Goal: Task Accomplishment & Management: Manage account settings

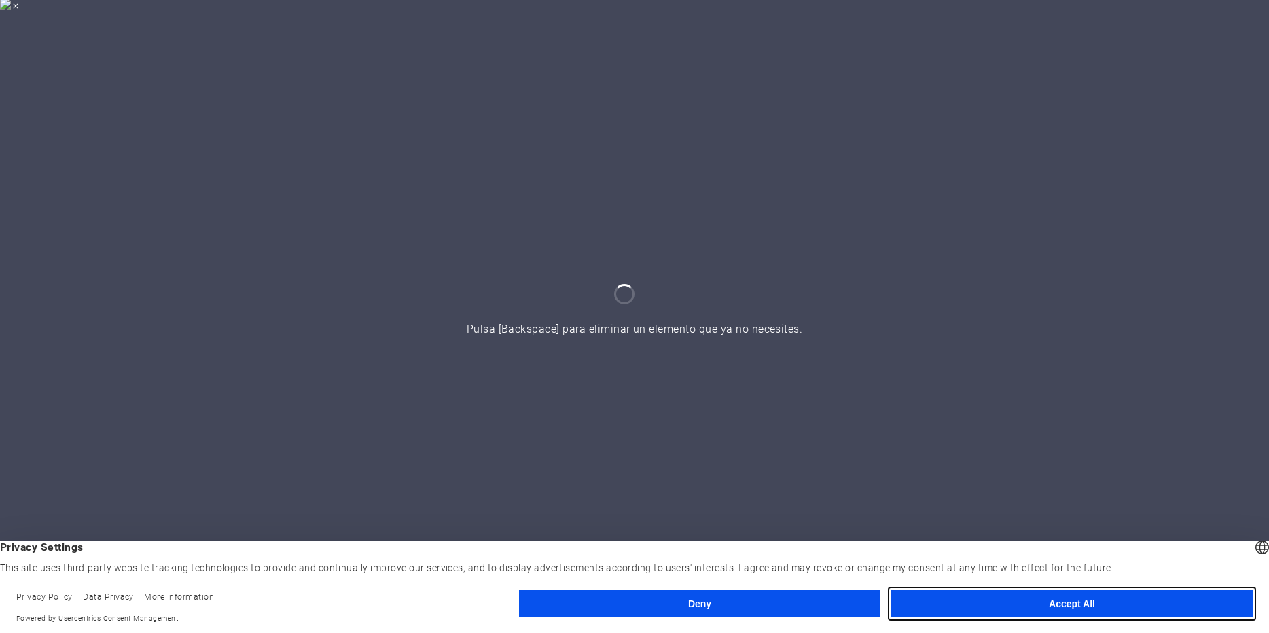
click at [1066, 603] on button "Accept All" at bounding box center [1071, 603] width 361 height 27
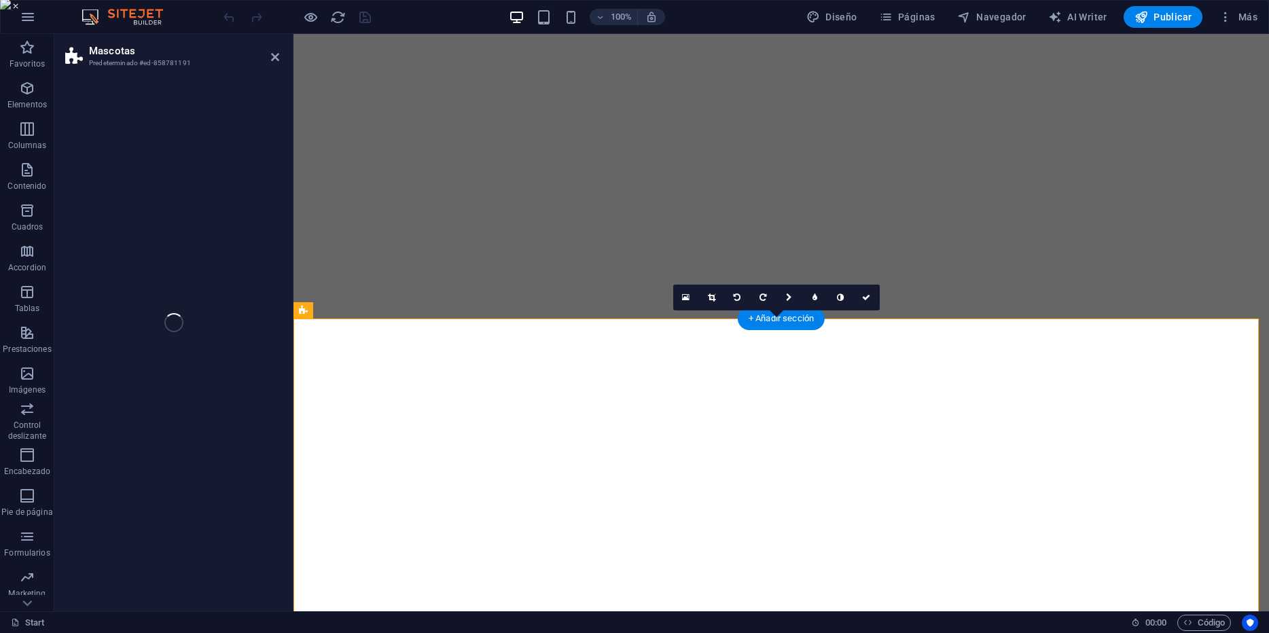
select select "%"
select select "vh"
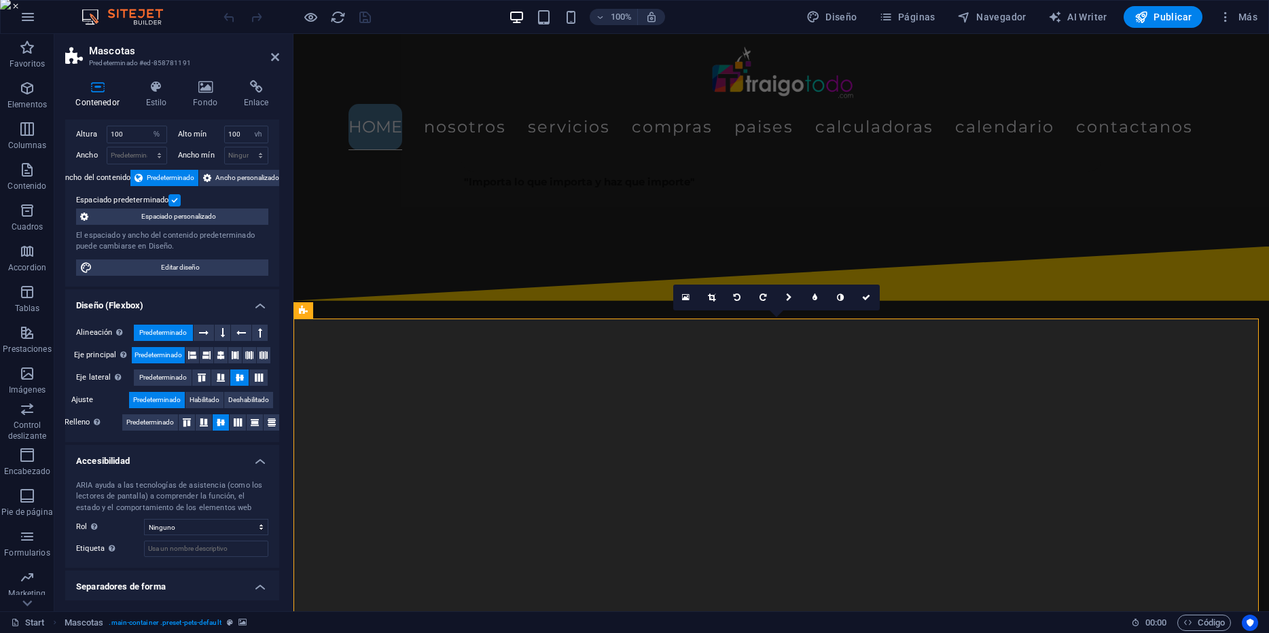
scroll to position [62, 0]
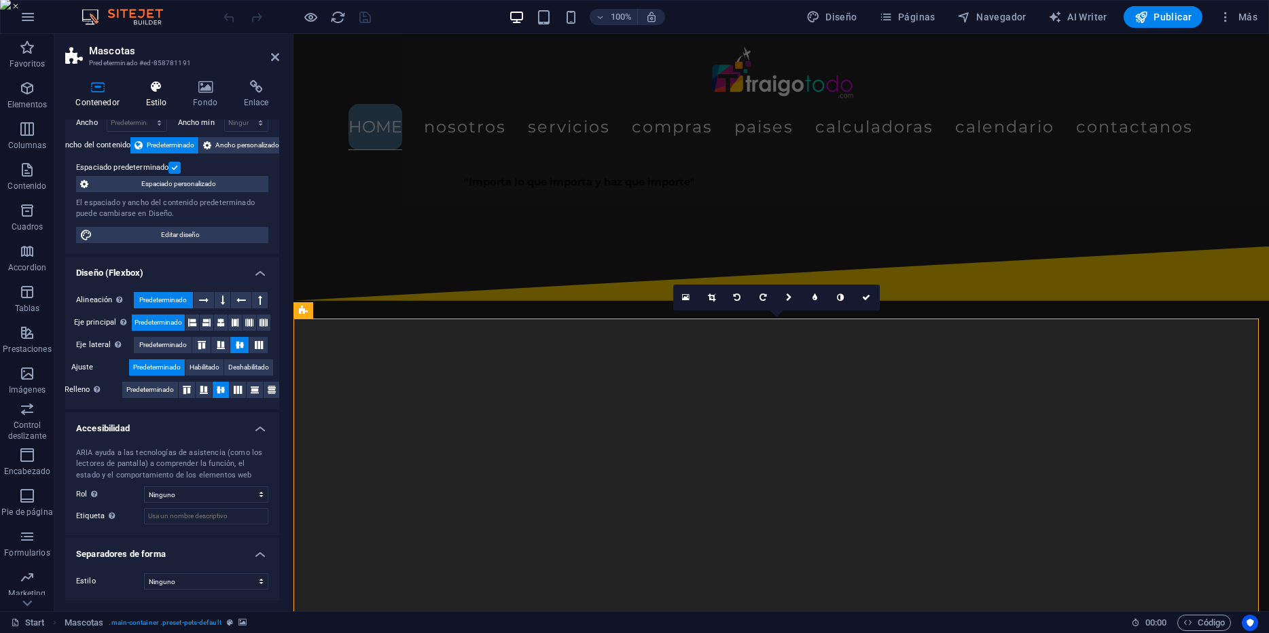
click at [160, 87] on icon at bounding box center [156, 87] width 42 height 14
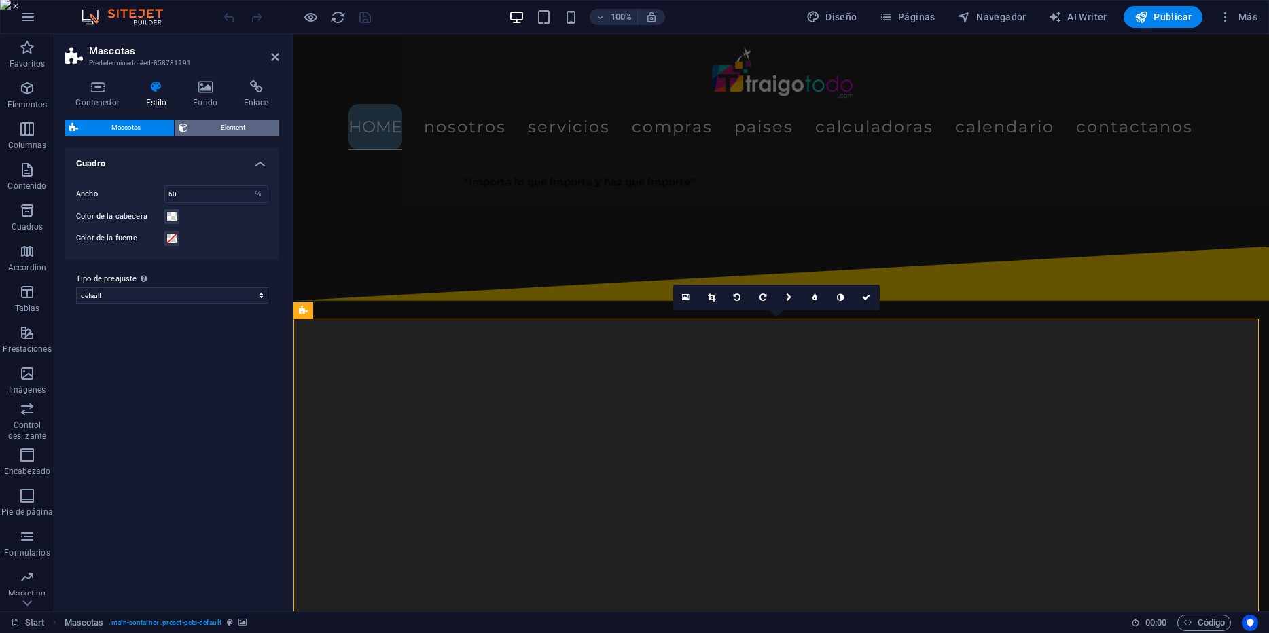
click at [208, 120] on span "Element" at bounding box center [233, 128] width 83 height 16
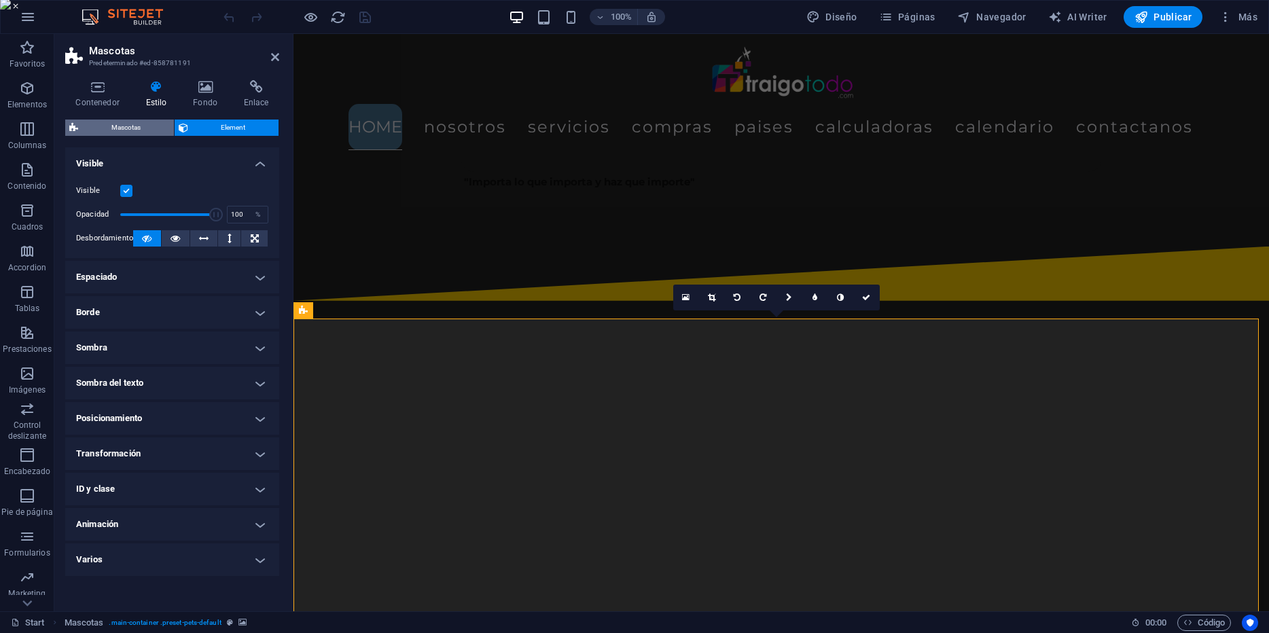
click at [134, 123] on span "Mascotas" at bounding box center [126, 128] width 88 height 16
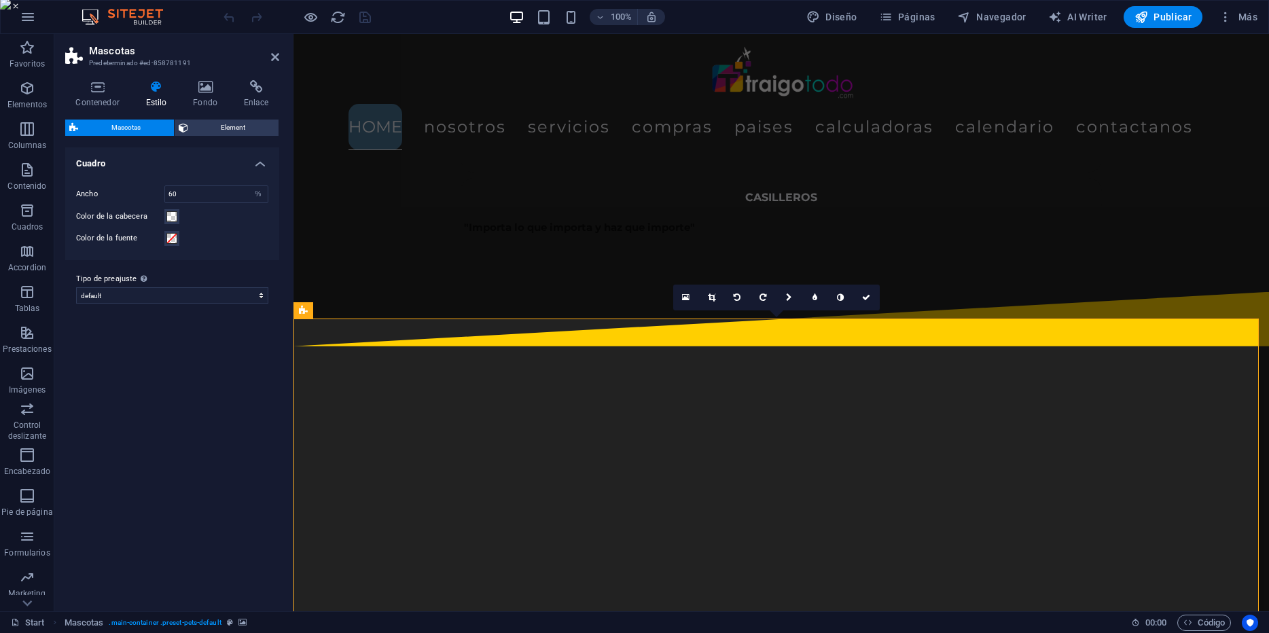
scroll to position [2260, 0]
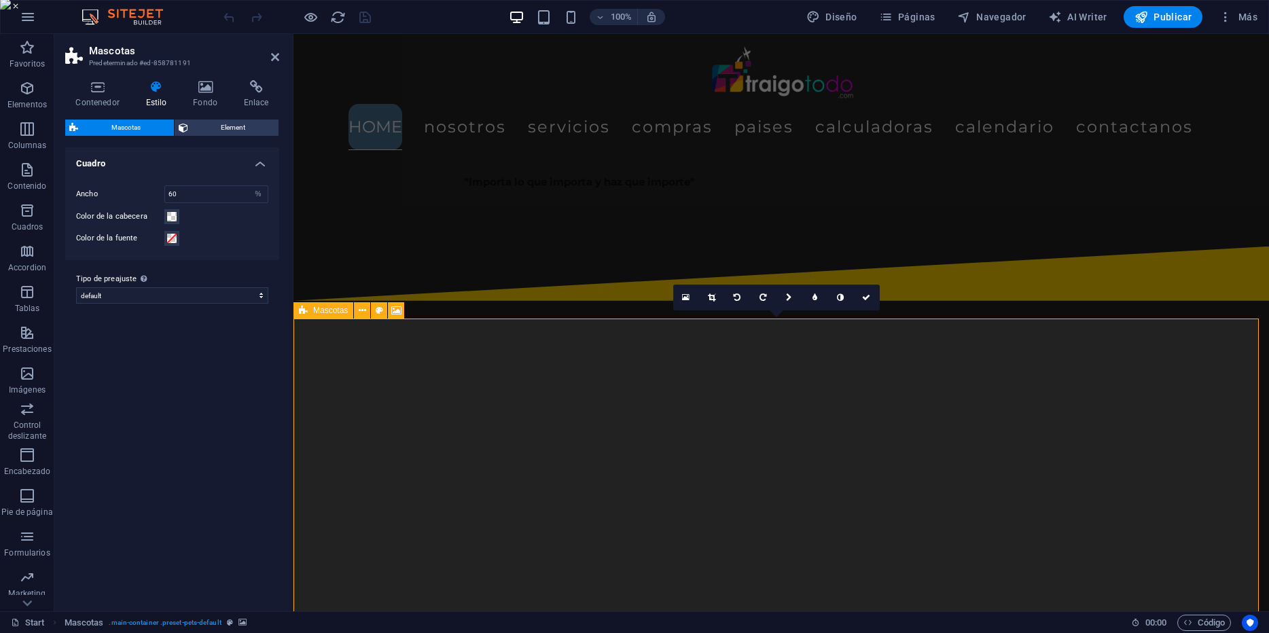
click at [310, 310] on div "Mascotas" at bounding box center [323, 310] width 60 height 16
click at [312, 310] on div "Mascotas" at bounding box center [323, 310] width 60 height 16
click at [242, 289] on select "default Añadir tipo de preajuste" at bounding box center [172, 295] width 192 height 16
click at [103, 88] on icon at bounding box center [97, 87] width 65 height 14
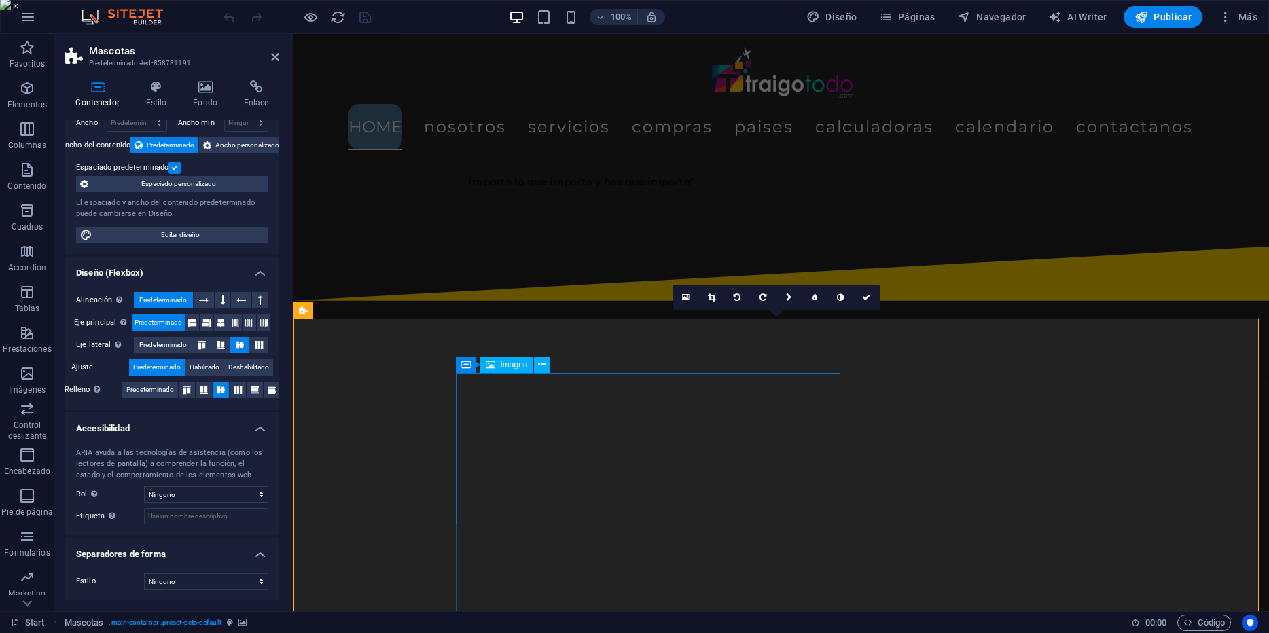
scroll to position [2442, 0]
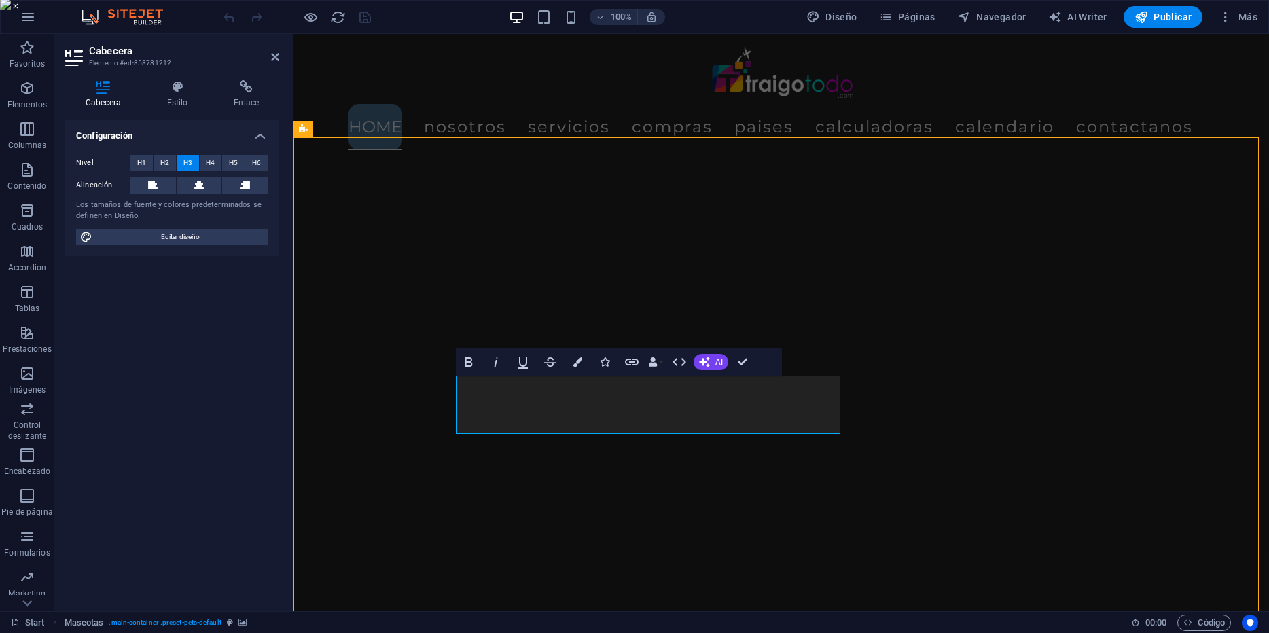
click at [542, 128] on div "Menu Home Nosotros Servicios Compras Paises Calculadoras Calendario Contactanos" at bounding box center [780, 97] width 975 height 127
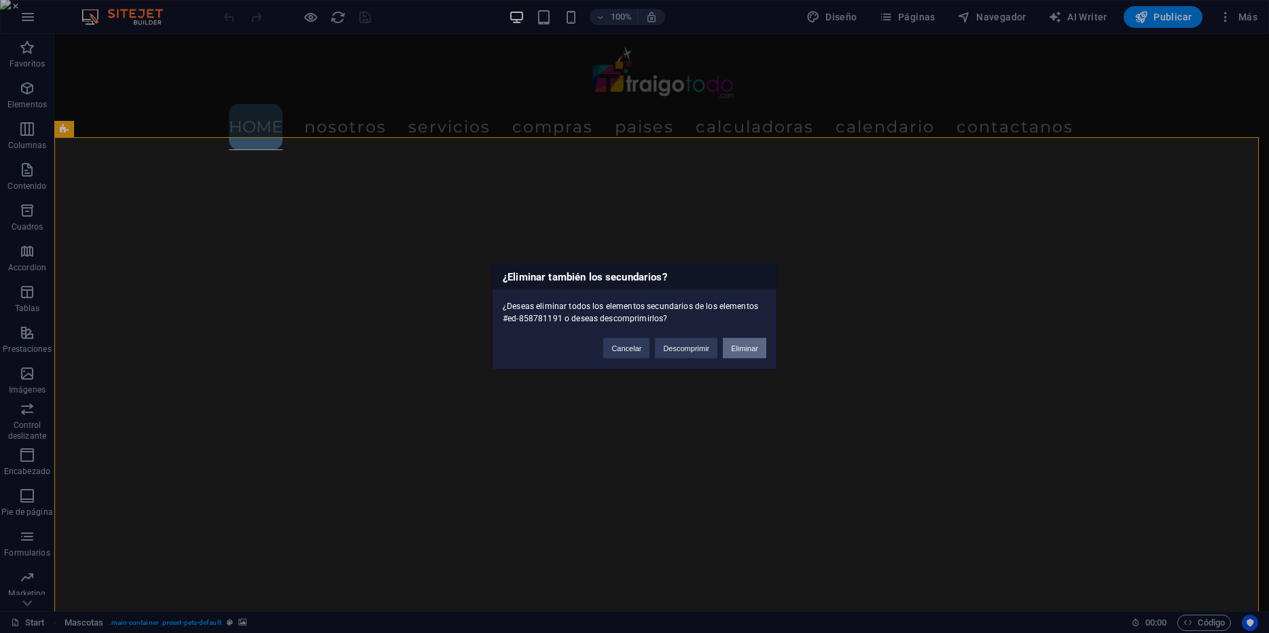
drag, startPoint x: 750, startPoint y: 345, endPoint x: 721, endPoint y: 311, distance: 44.4
click at [750, 345] on button "Eliminar" at bounding box center [744, 348] width 43 height 20
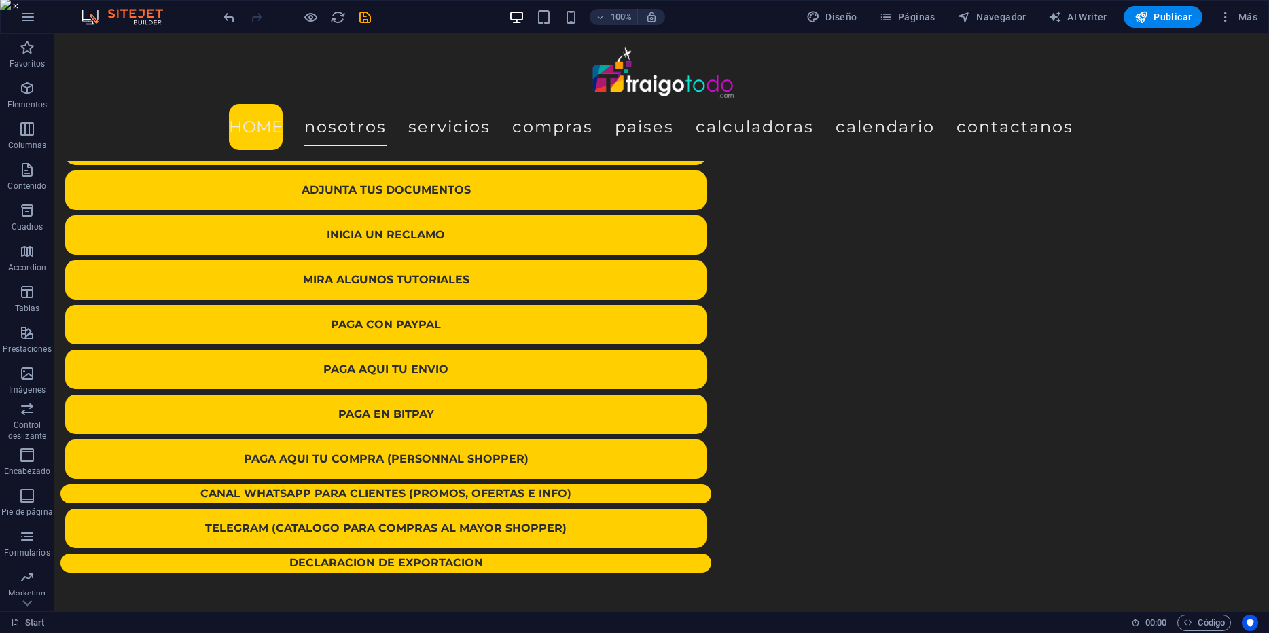
scroll to position [4162, 0]
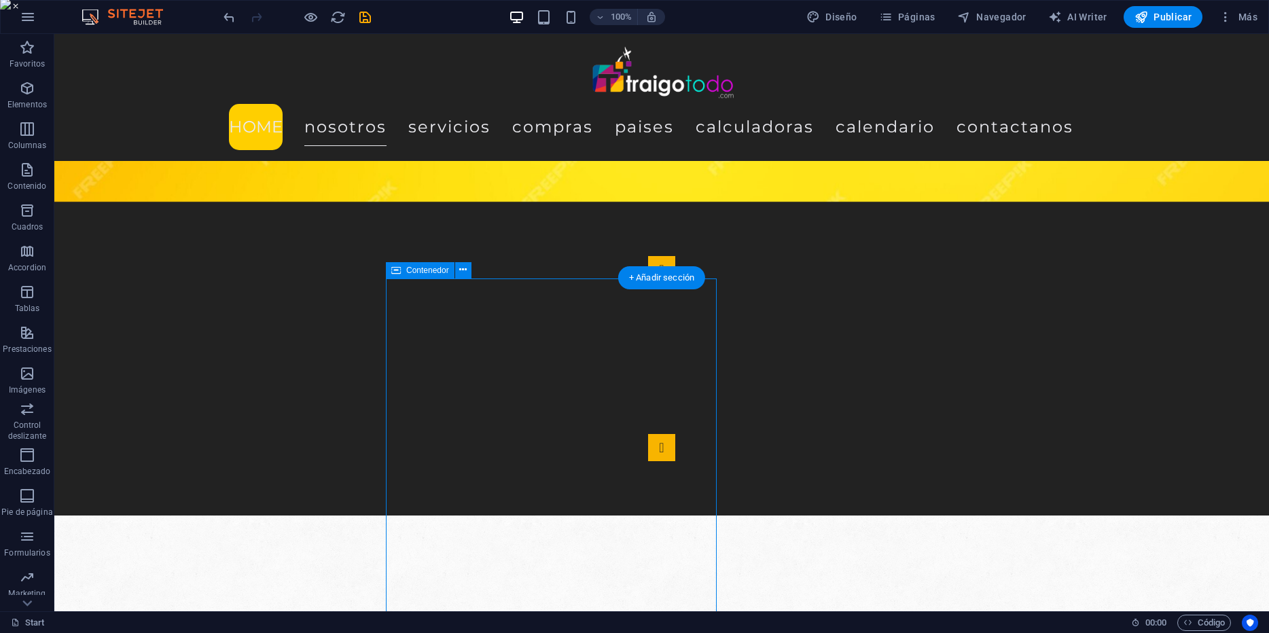
scroll to position [4252, 0]
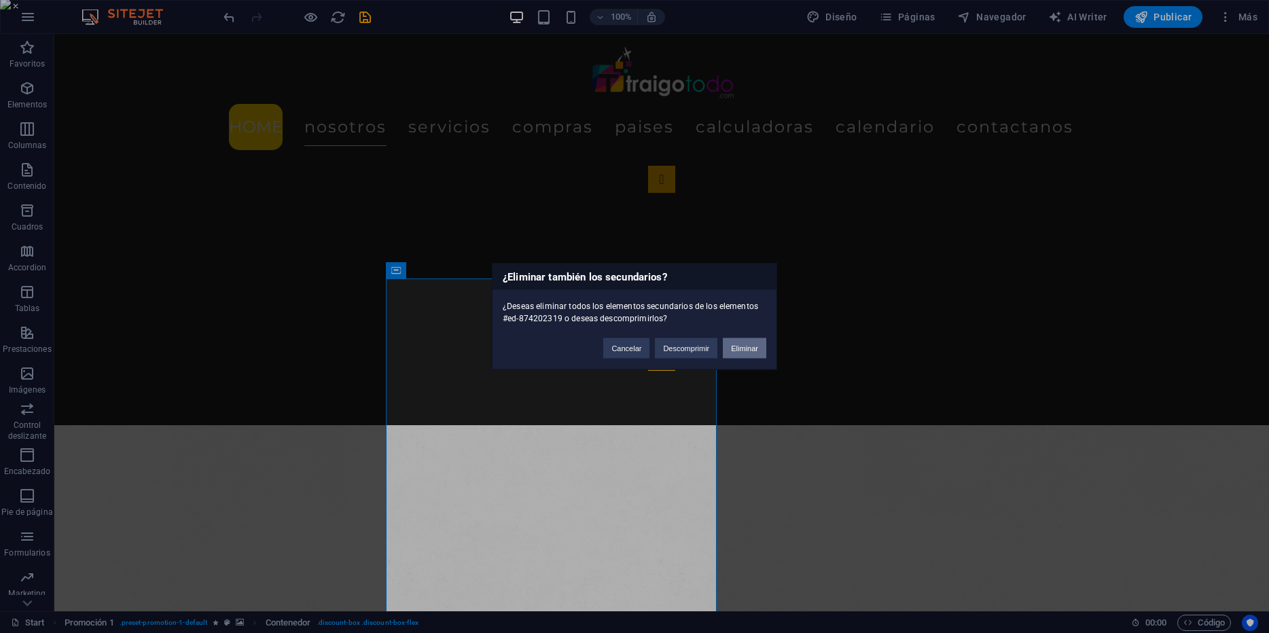
click at [753, 346] on button "Eliminar" at bounding box center [744, 348] width 43 height 20
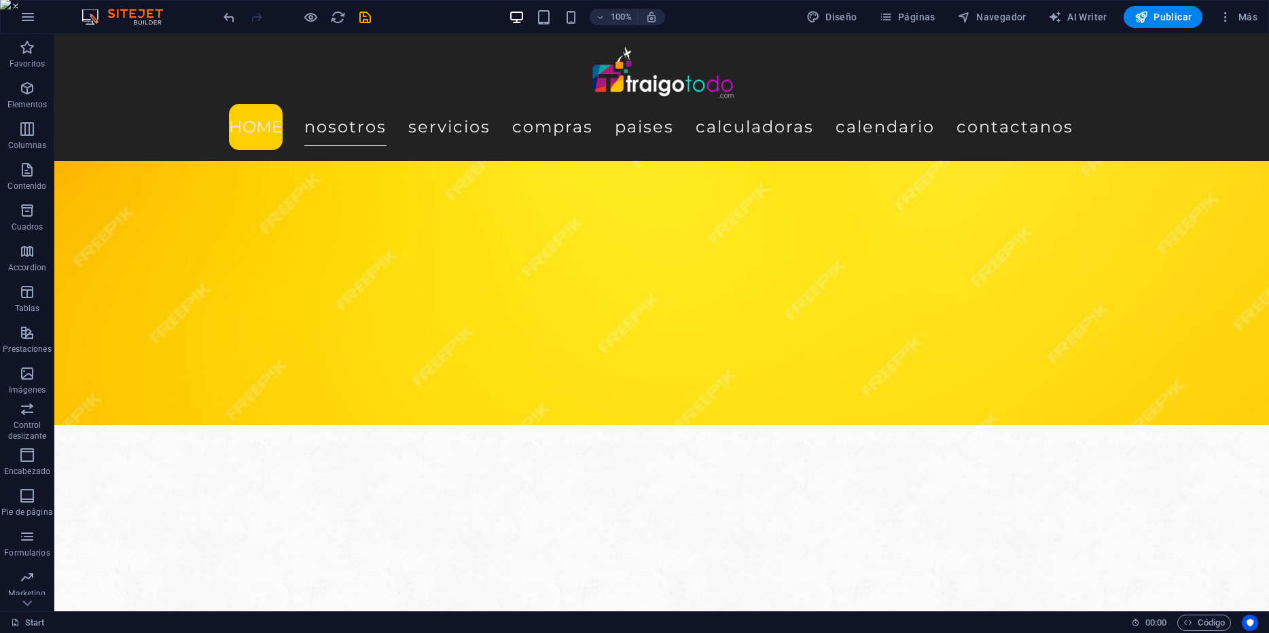
scroll to position [4298, 0]
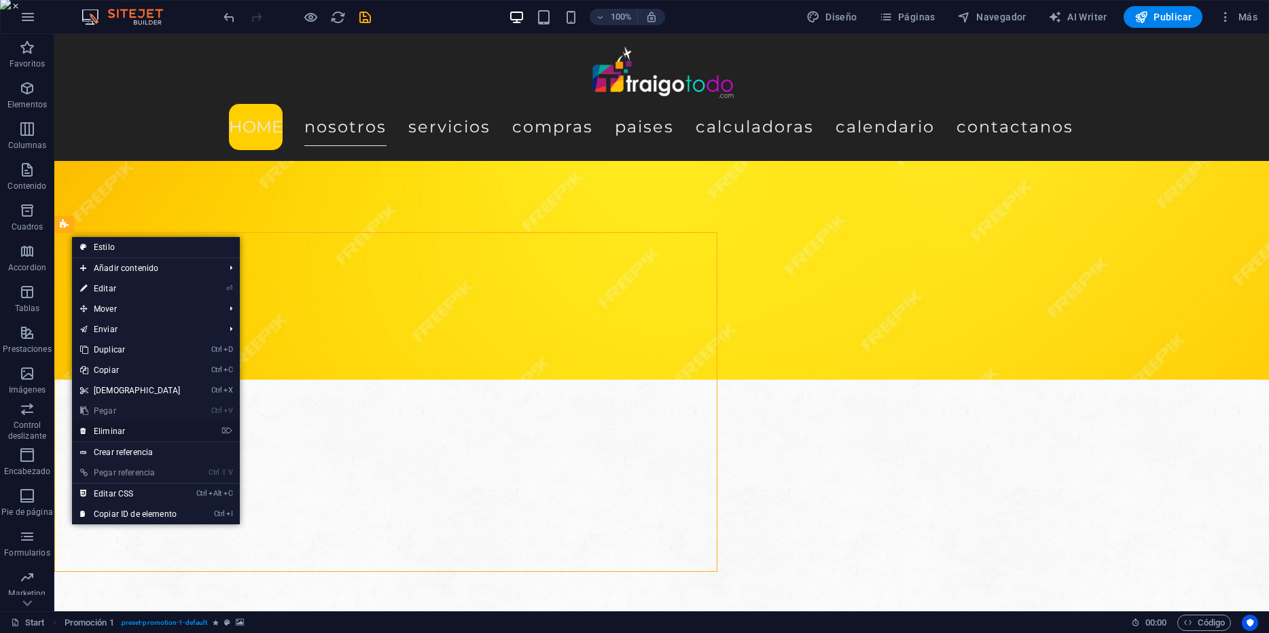
click at [154, 427] on link "⌦ Eliminar" at bounding box center [130, 431] width 117 height 20
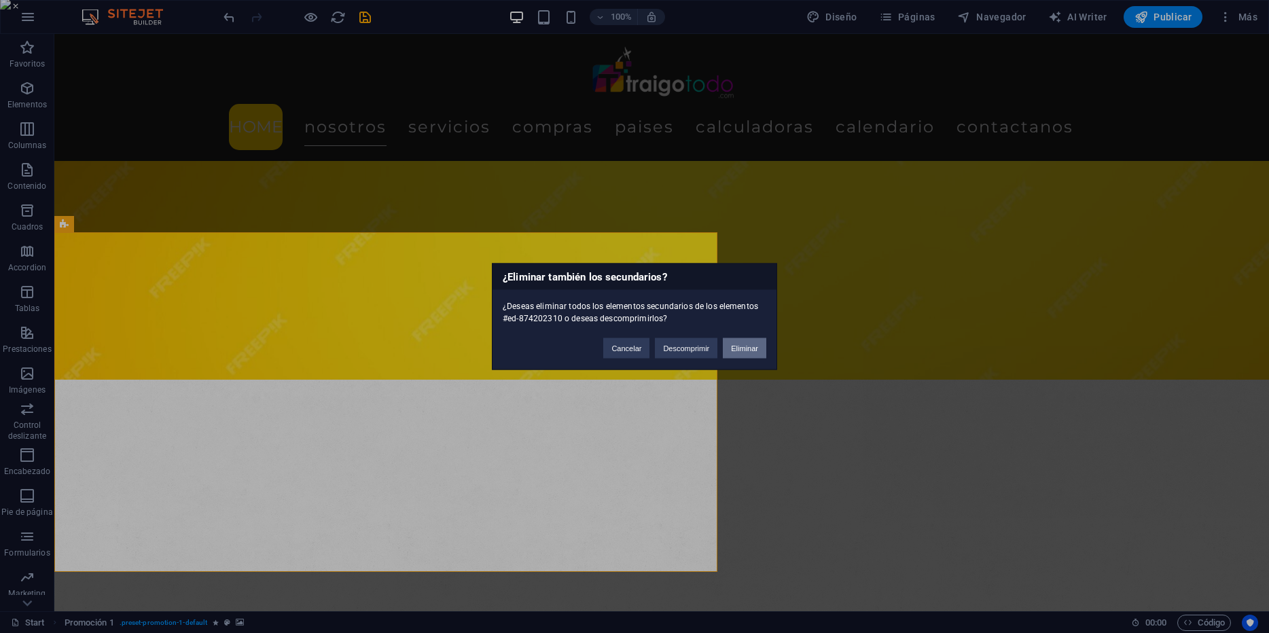
click at [740, 352] on button "Eliminar" at bounding box center [744, 348] width 43 height 20
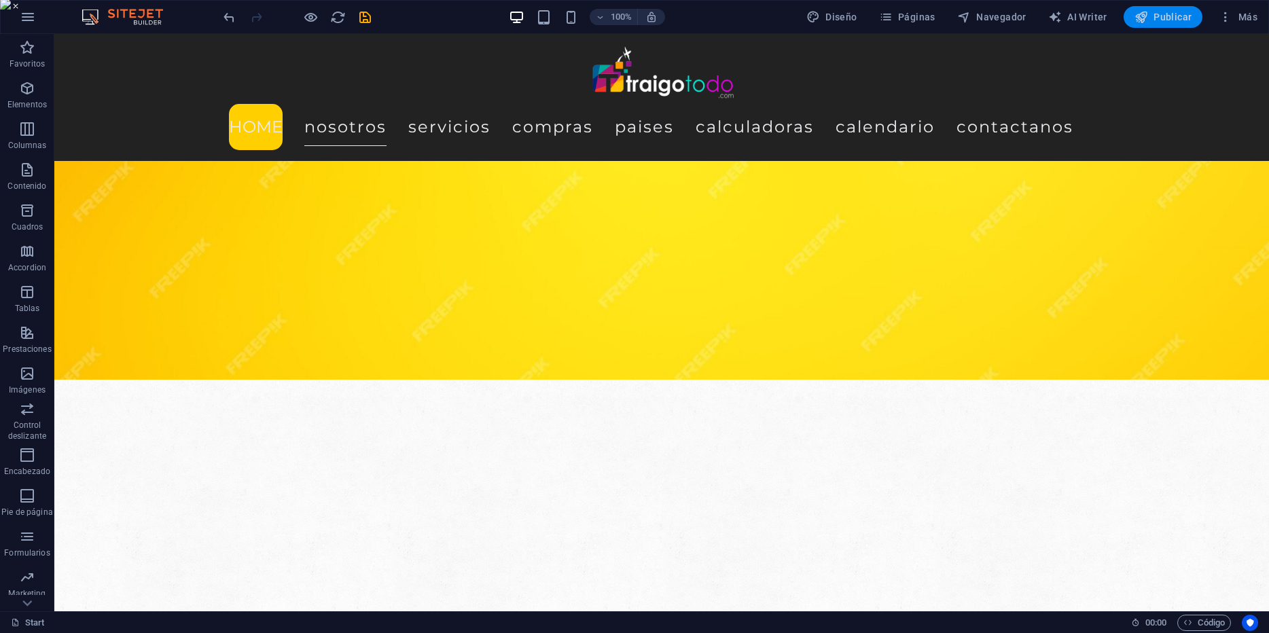
scroll to position [3709, 0]
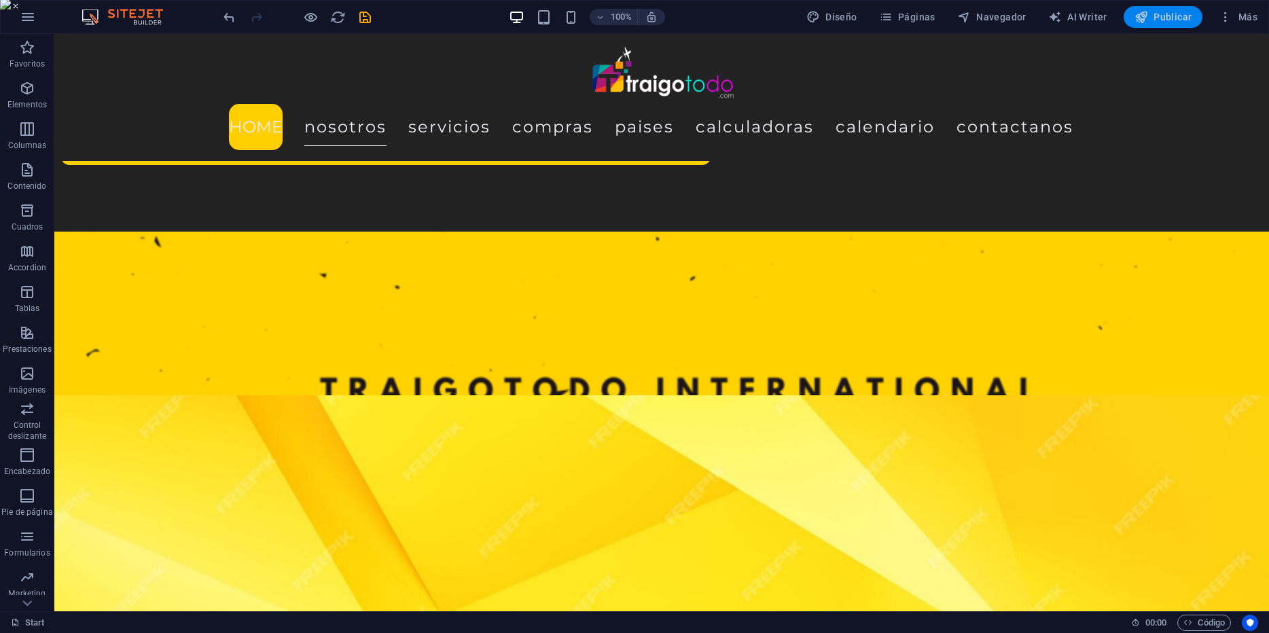
click at [1161, 16] on span "Publicar" at bounding box center [1163, 17] width 58 height 14
